Goal: Register for event/course

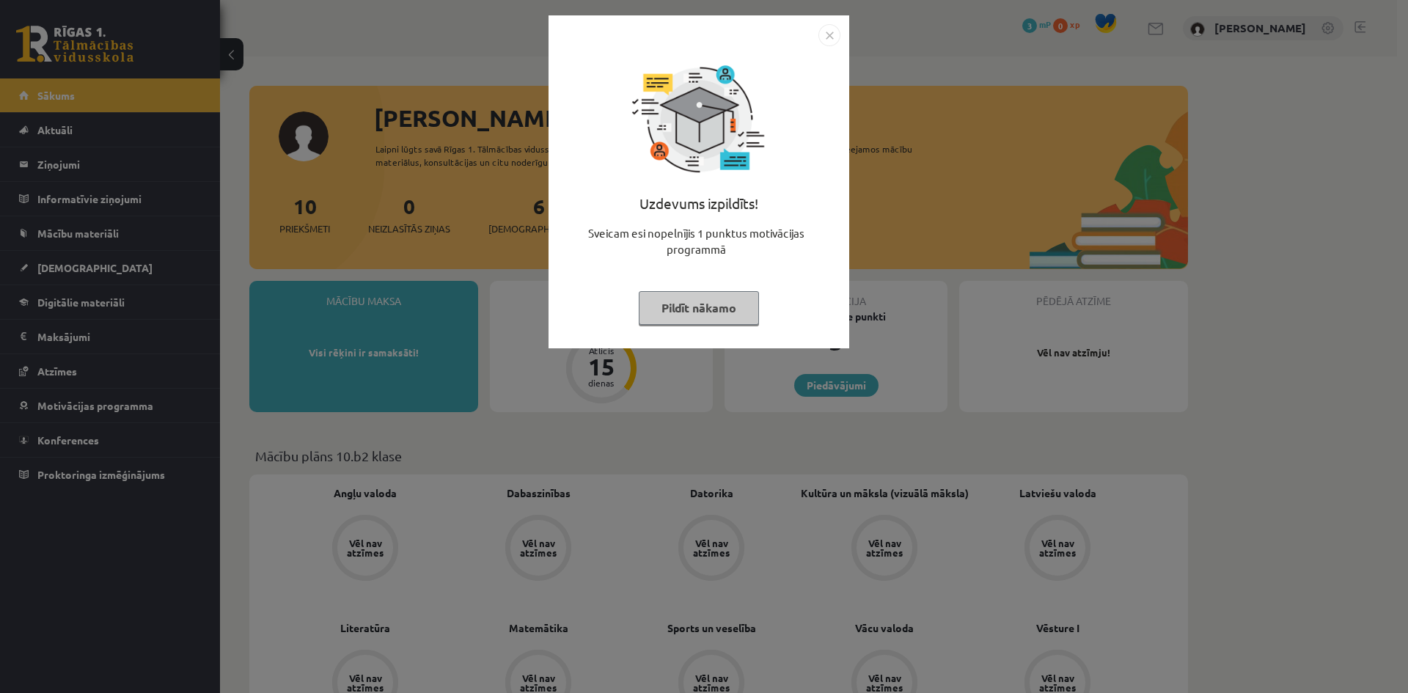
click at [725, 302] on button "Pildīt nākamo" at bounding box center [699, 308] width 120 height 34
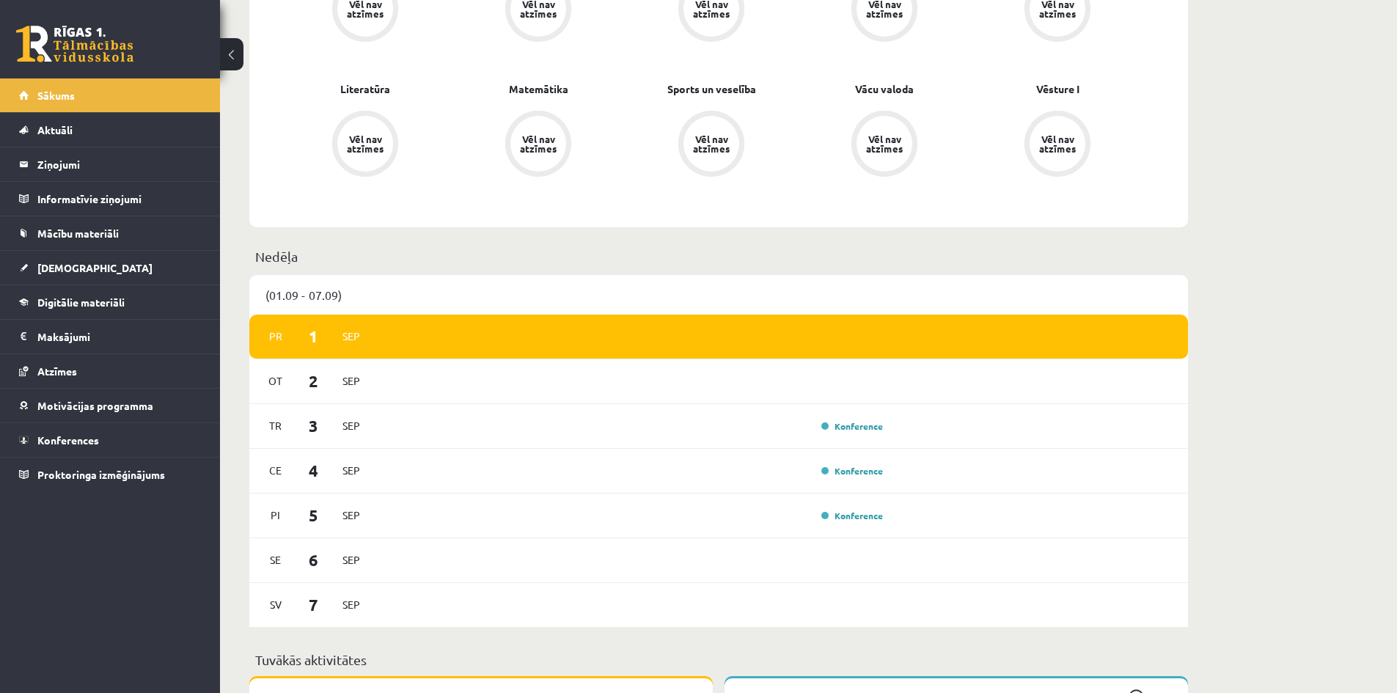
scroll to position [587, 0]
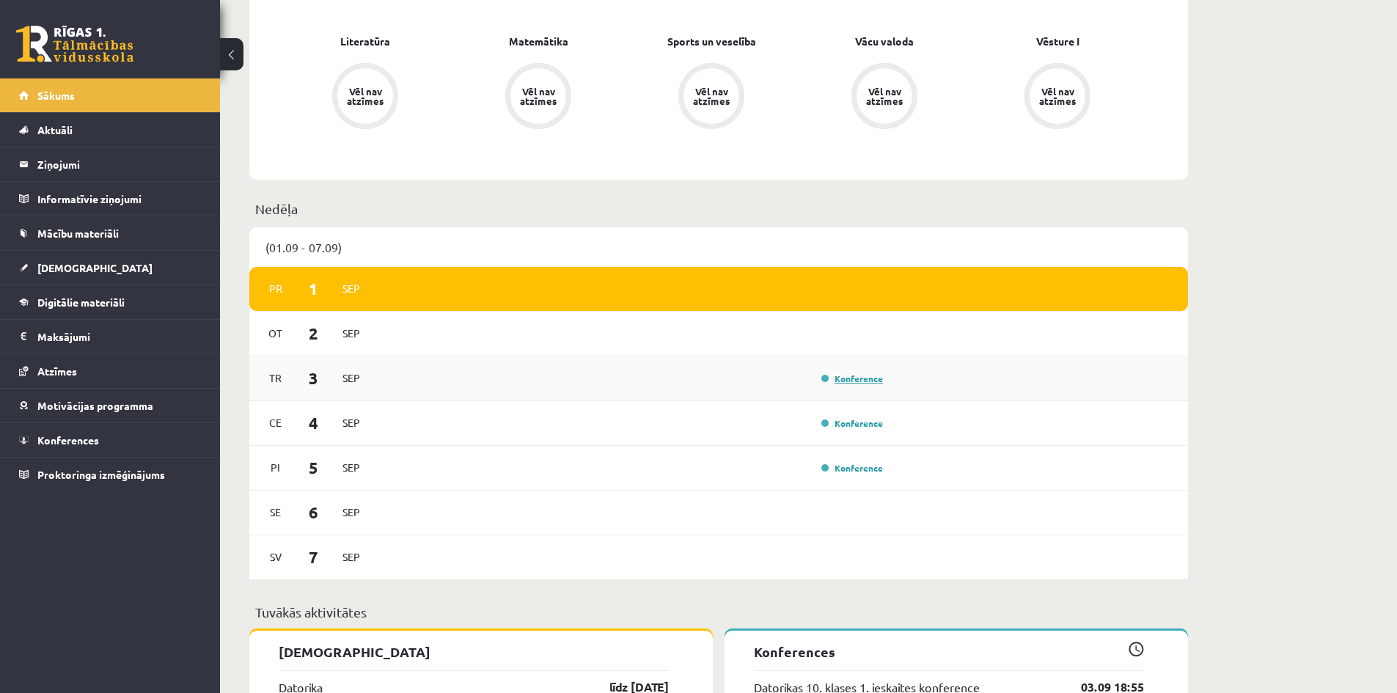
click at [838, 381] on link "Konference" at bounding box center [852, 379] width 62 height 12
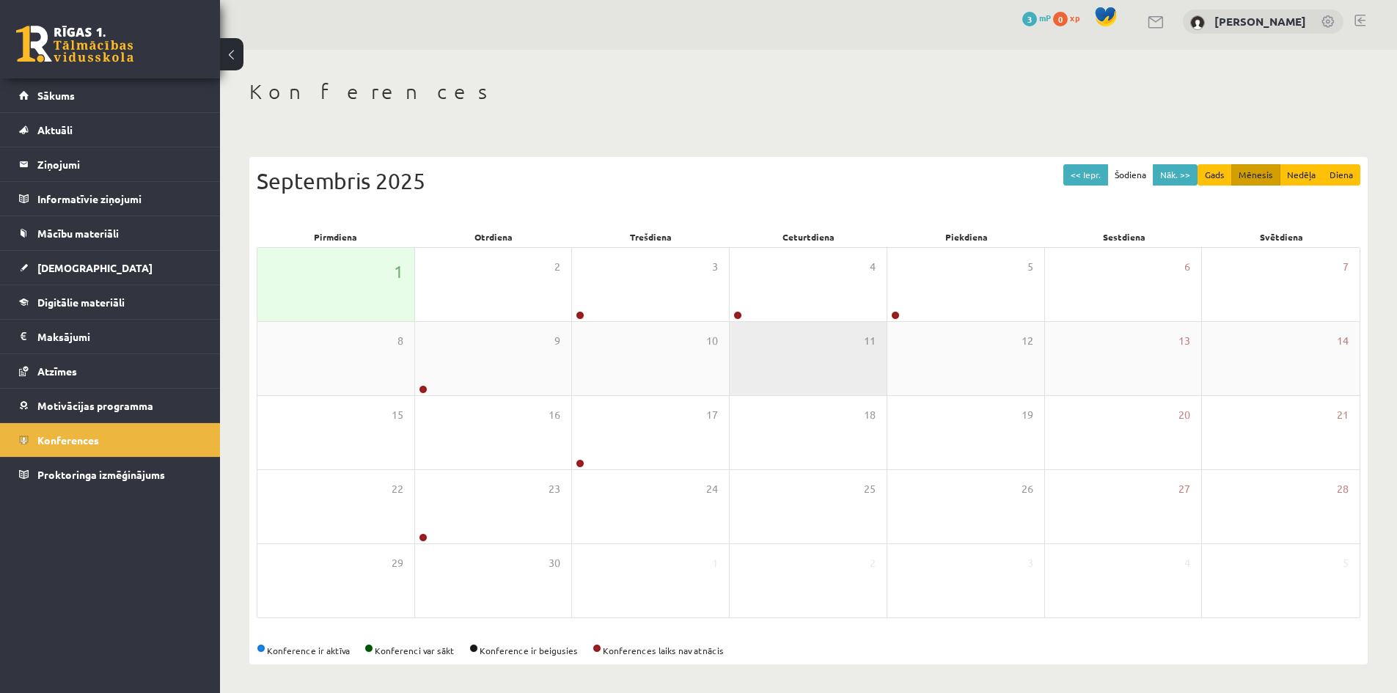
scroll to position [8, 0]
drag, startPoint x: 474, startPoint y: 647, endPoint x: 483, endPoint y: 647, distance: 9.5
click at [483, 647] on div "Konference ir aktīva Konferenci var sākt Konference ir beigusies Konferences la…" at bounding box center [809, 649] width 1104 height 13
click at [233, 56] on button at bounding box center [231, 54] width 23 height 32
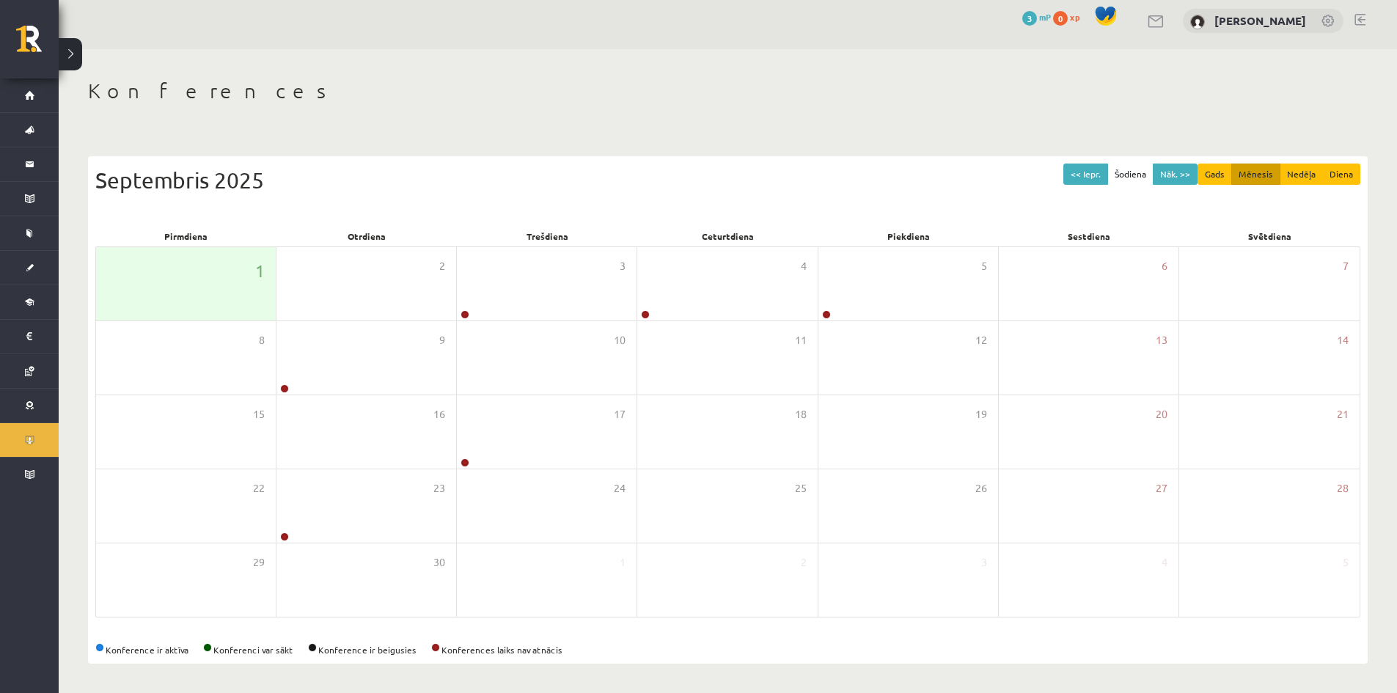
click at [466, 89] on h1 "Konferences" at bounding box center [728, 90] width 1280 height 25
click at [1225, 67] on div "Konferences << Iepr. Šodiena Nāk. >> Gads Mēnesis Nedēļa Diena [DATE] Pirmdiena…" at bounding box center [728, 371] width 1338 height 644
drag, startPoint x: 747, startPoint y: 607, endPoint x: 791, endPoint y: 634, distance: 51.5
click at [791, 634] on div "<< Iepr. Šodiena Nāk. >> Gads Mēnesis Nedēļa Diena [DATE] Pirmdiena Otrdiena Tr…" at bounding box center [728, 410] width 1280 height 508
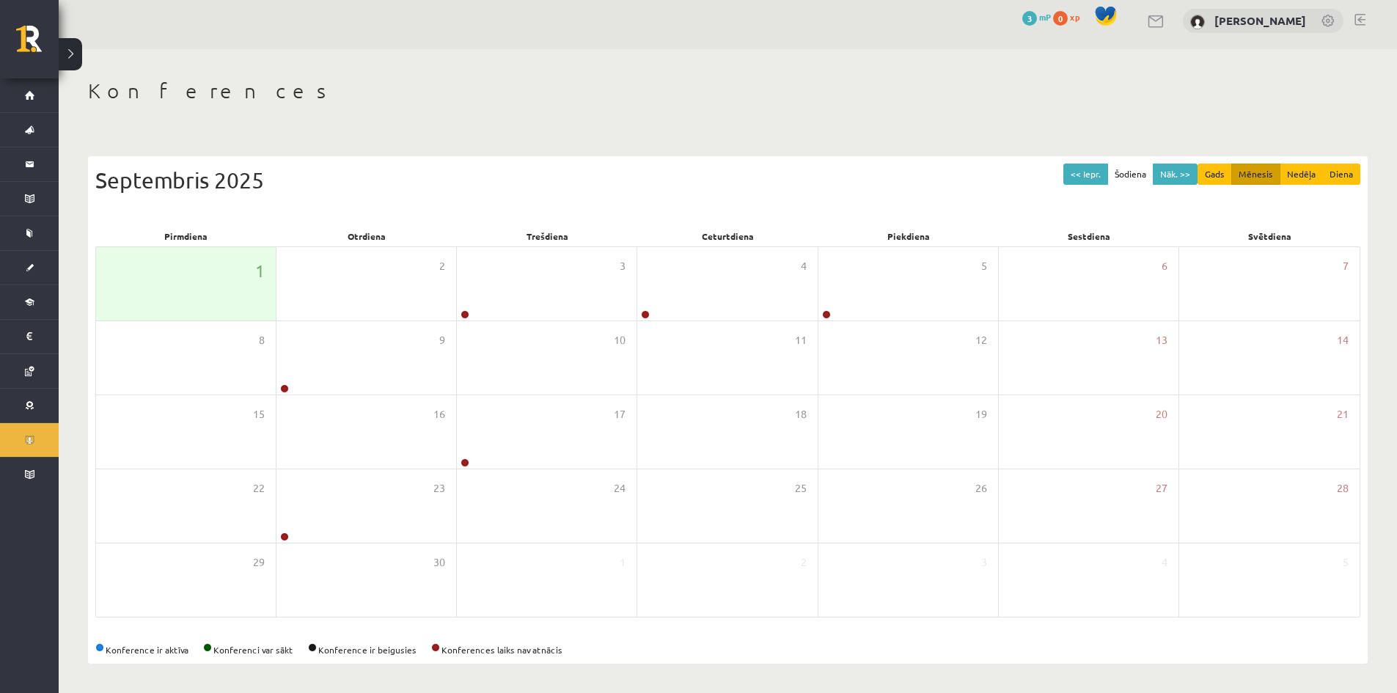
click at [675, 643] on div "Konference ir aktīva Konferenci var sākt Konference ir beigusies Konferences la…" at bounding box center [727, 649] width 1265 height 13
click at [624, 33] on div "0 Dāvanas 3 mP 0 xp [PERSON_NAME]" at bounding box center [728, 21] width 1338 height 56
click at [550, 331] on div "10" at bounding box center [547, 357] width 180 height 73
click at [552, 302] on div "3" at bounding box center [547, 283] width 180 height 73
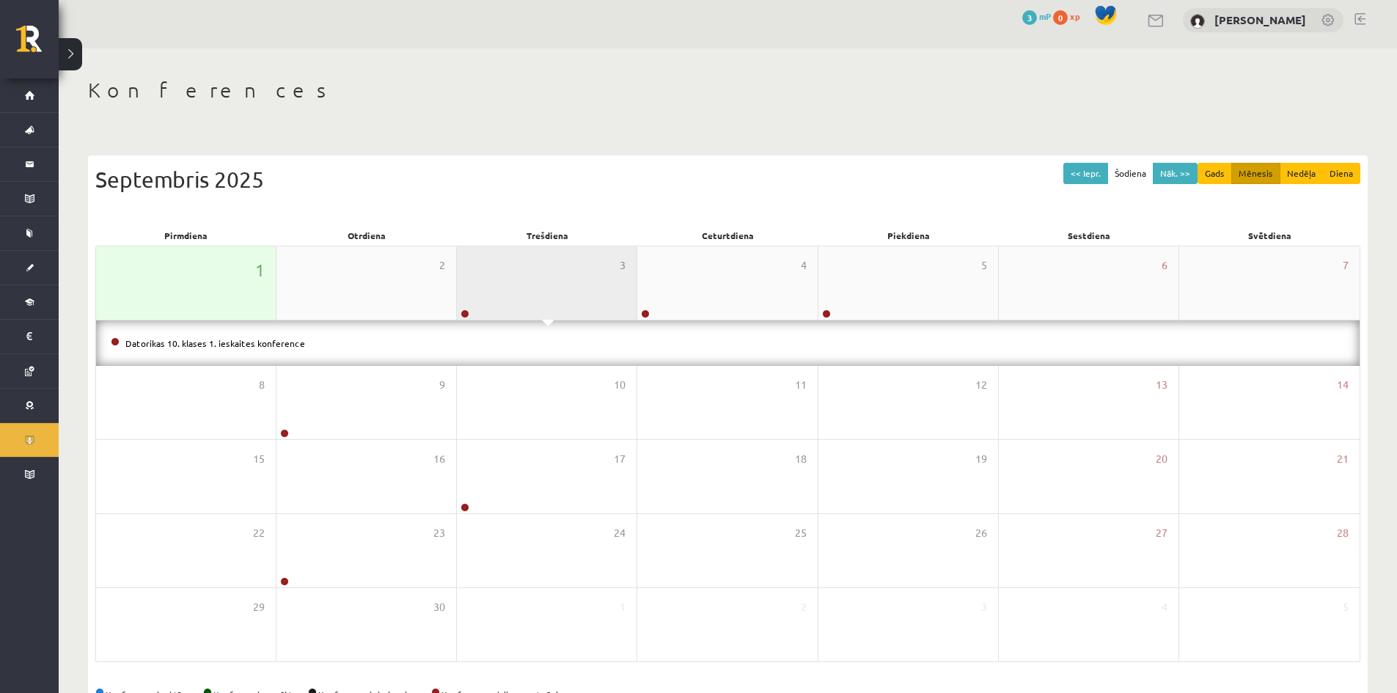
click at [550, 294] on div "3" at bounding box center [547, 282] width 180 height 73
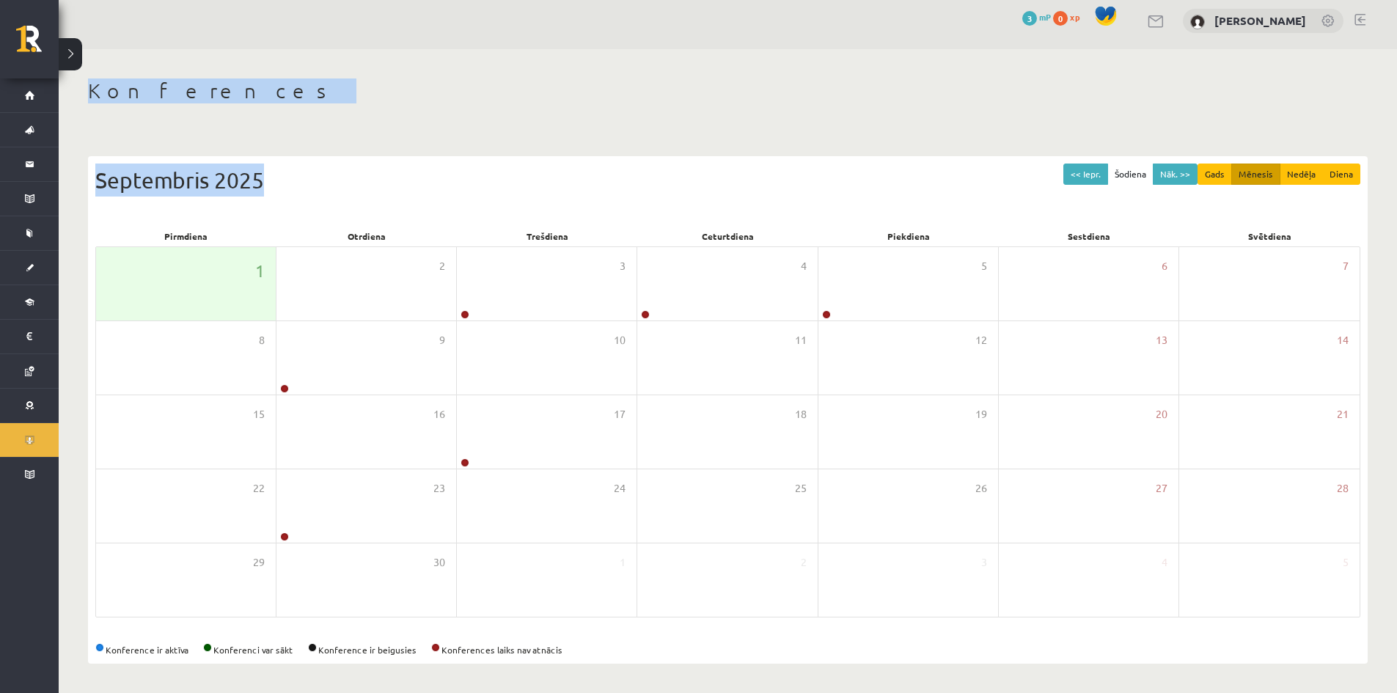
drag, startPoint x: 88, startPoint y: 89, endPoint x: 271, endPoint y: 120, distance: 185.3
click at [271, 120] on div "Konferences << Iepr. Šodiena Nāk. >> Gads Mēnesis Nedēļa Diena [DATE] Pirmdiena…" at bounding box center [728, 371] width 1338 height 644
click at [260, 114] on div "Konferences << Iepr. Šodiena Nāk. >> Gads Mēnesis Nedēļa Diena [DATE] Pirmdiena…" at bounding box center [728, 371] width 1338 height 644
drag, startPoint x: 168, startPoint y: 91, endPoint x: 79, endPoint y: 90, distance: 88.7
click at [80, 92] on div "Konferences << Iepr. Šodiena Nāk. >> Gads Mēnesis Nedēļa Diena [DATE] Pirmdiena…" at bounding box center [728, 371] width 1338 height 644
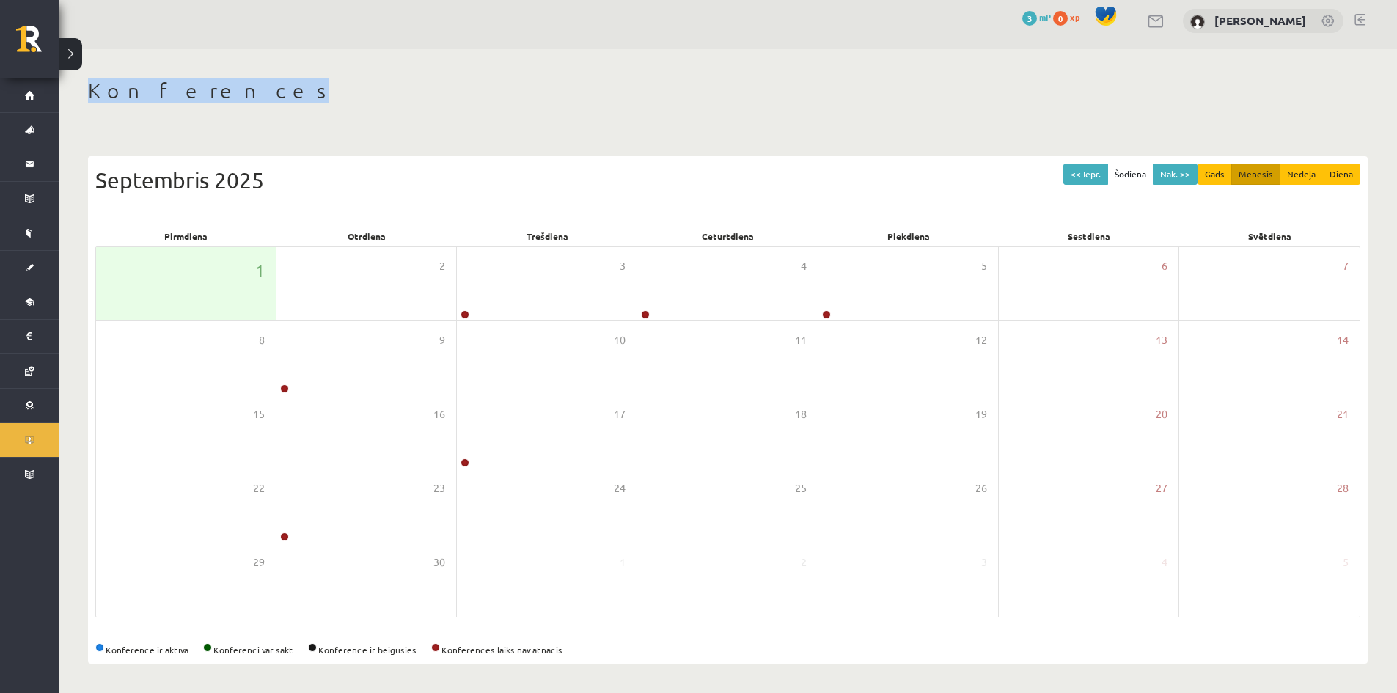
click at [276, 92] on h1 "Konferences" at bounding box center [728, 90] width 1280 height 25
click at [375, 97] on h1 "Konferences" at bounding box center [728, 90] width 1280 height 25
drag, startPoint x: 206, startPoint y: 89, endPoint x: 88, endPoint y: 80, distance: 118.5
click at [88, 80] on h1 "Konferences" at bounding box center [728, 90] width 1280 height 25
click at [345, 103] on div "Konferences" at bounding box center [728, 92] width 1280 height 29
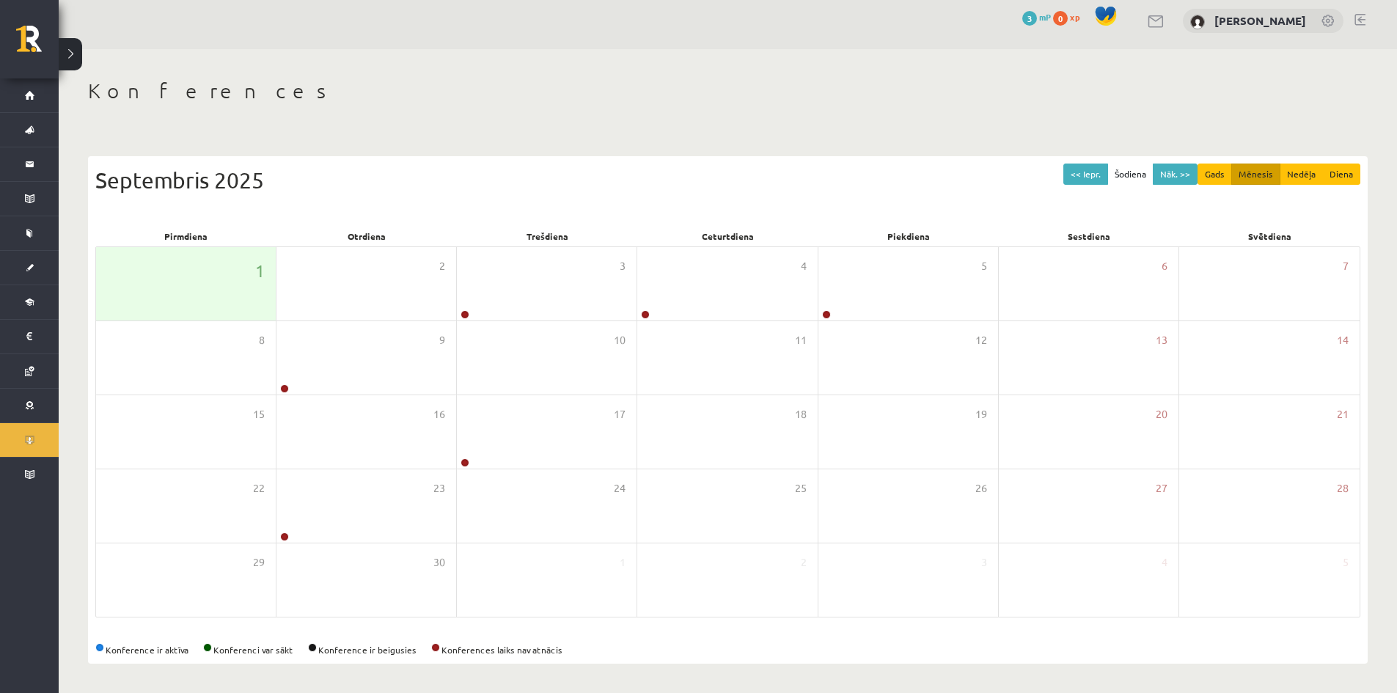
click at [634, 648] on div "Konference ir aktīva Konferenci var sākt Konference ir beigusies Konferences la…" at bounding box center [727, 649] width 1265 height 13
